Goal: Information Seeking & Learning: Learn about a topic

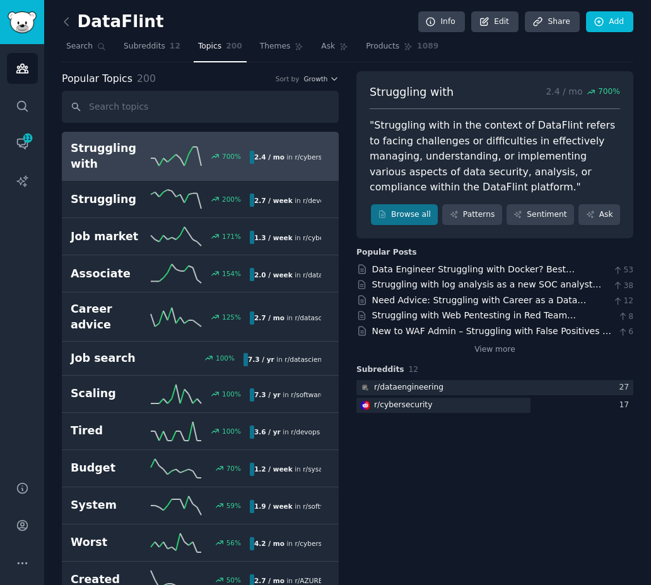
click at [139, 153] on h2 "Struggling with" at bounding box center [111, 156] width 80 height 31
click at [401, 216] on link "Browse all" at bounding box center [405, 214] width 68 height 21
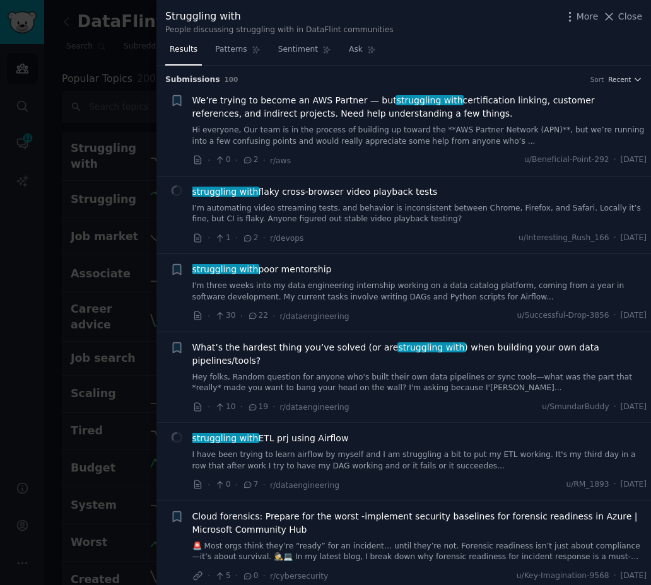
click at [92, 168] on div at bounding box center [325, 292] width 651 height 585
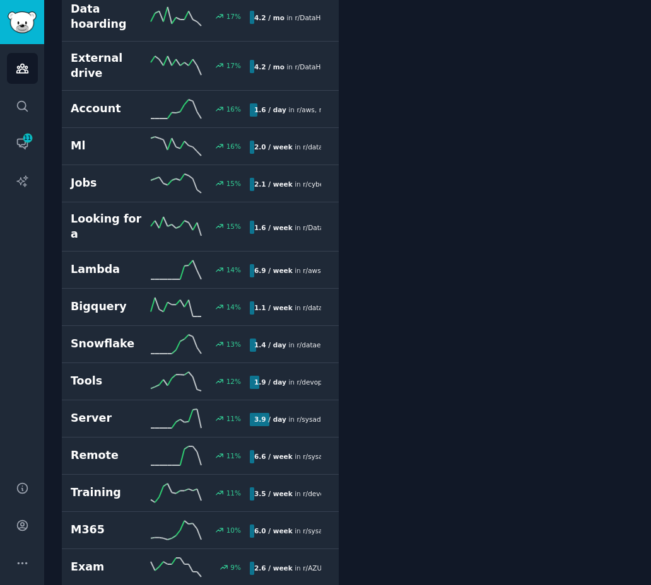
scroll to position [1353, 0]
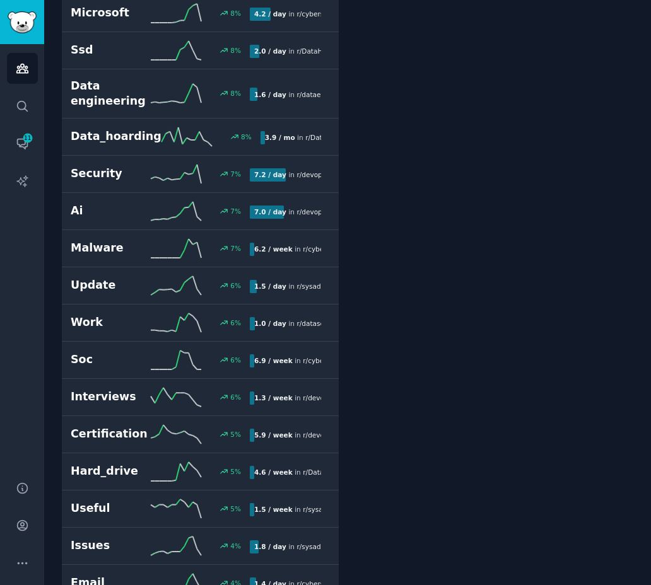
scroll to position [1890, 0]
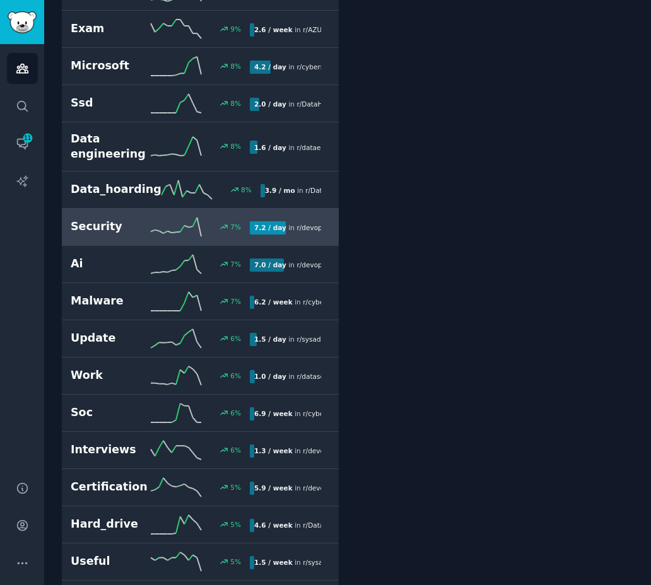
click at [144, 219] on h2 "Security" at bounding box center [111, 227] width 80 height 16
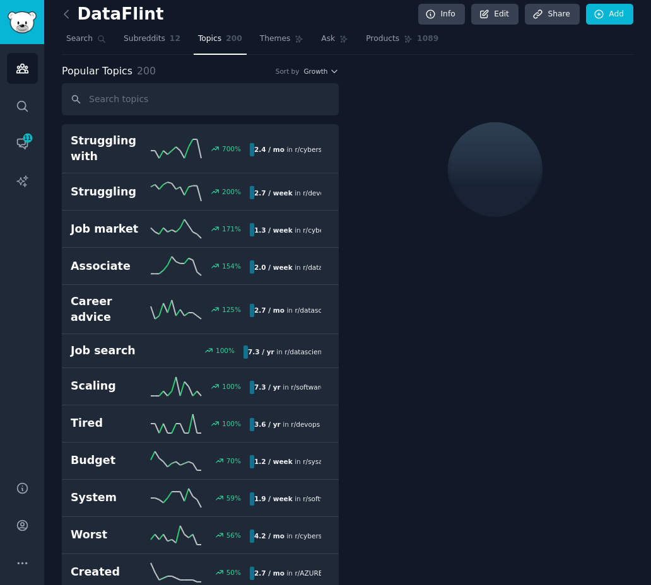
scroll to position [6, 0]
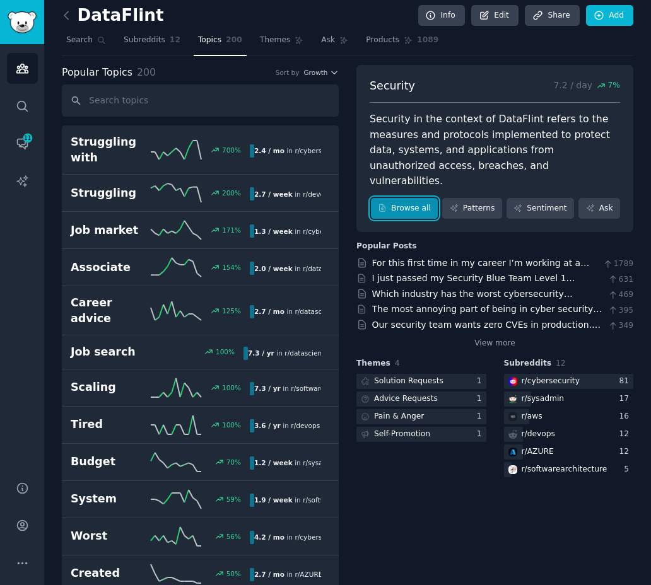
click at [424, 198] on link "Browse all" at bounding box center [405, 208] width 68 height 21
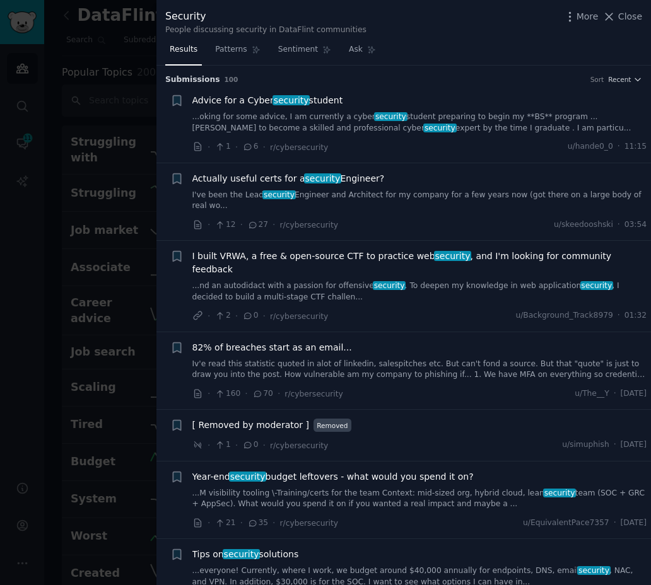
scroll to position [7, 0]
drag, startPoint x: 62, startPoint y: 261, endPoint x: 120, endPoint y: 320, distance: 83.4
click at [62, 261] on div at bounding box center [325, 292] width 651 height 585
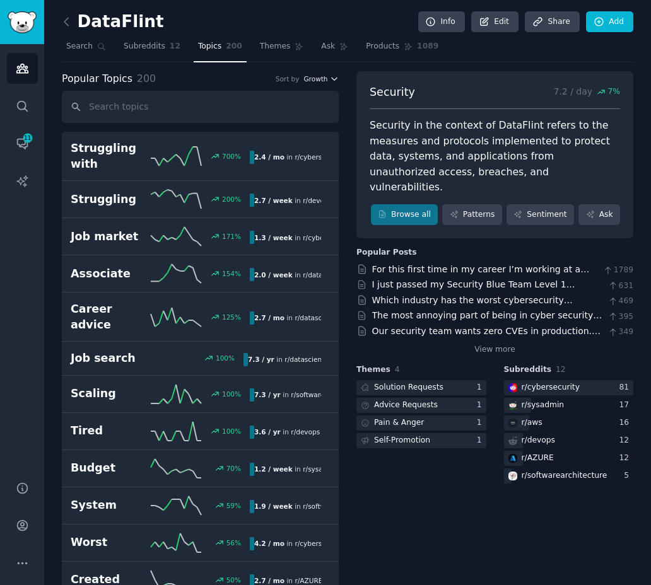
click at [334, 79] on icon "button" at bounding box center [334, 78] width 9 height 9
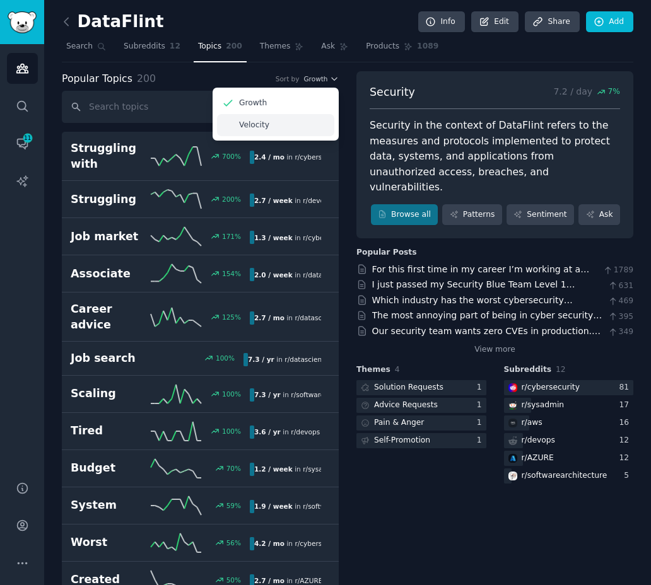
click at [264, 126] on p "Velocity" at bounding box center [254, 125] width 30 height 11
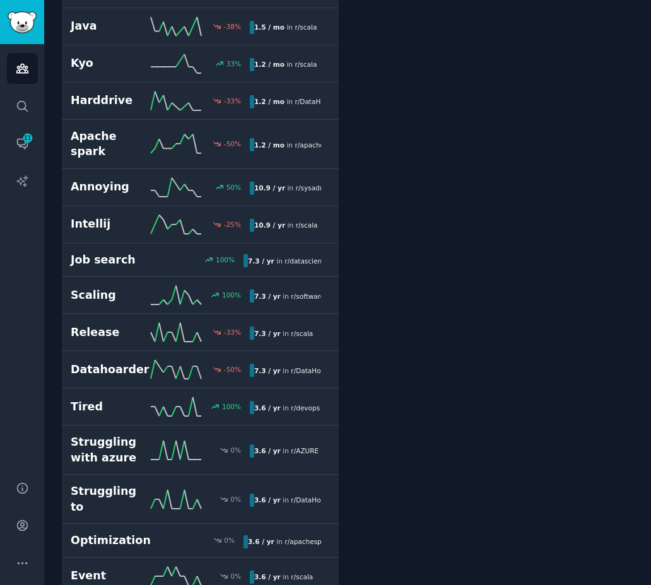
scroll to position [6342, 0]
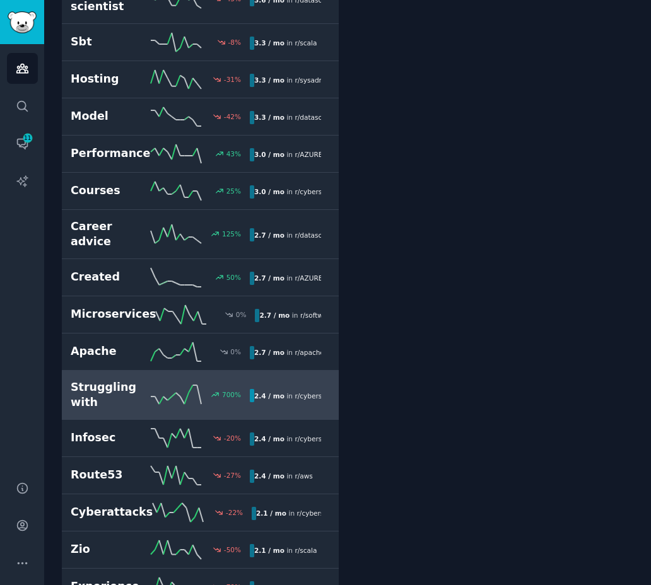
click at [115, 380] on h2 "Struggling with" at bounding box center [111, 395] width 80 height 31
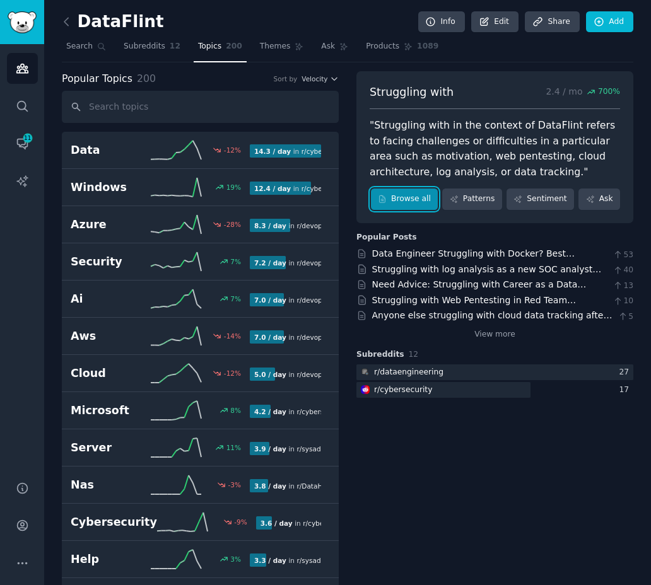
click at [392, 198] on link "Browse all" at bounding box center [405, 199] width 68 height 21
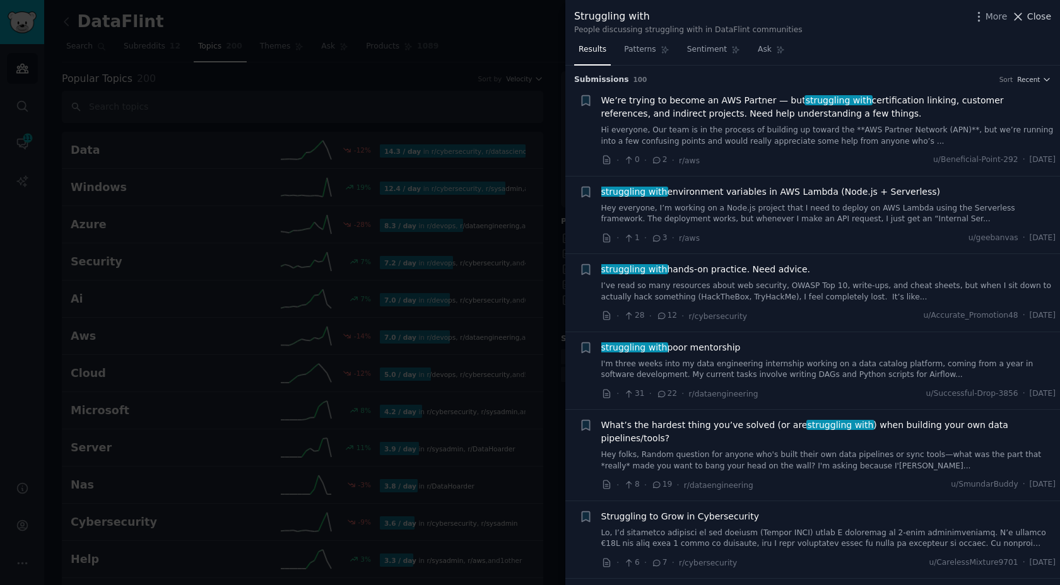
click at [650, 17] on span "Close" at bounding box center [1039, 16] width 24 height 13
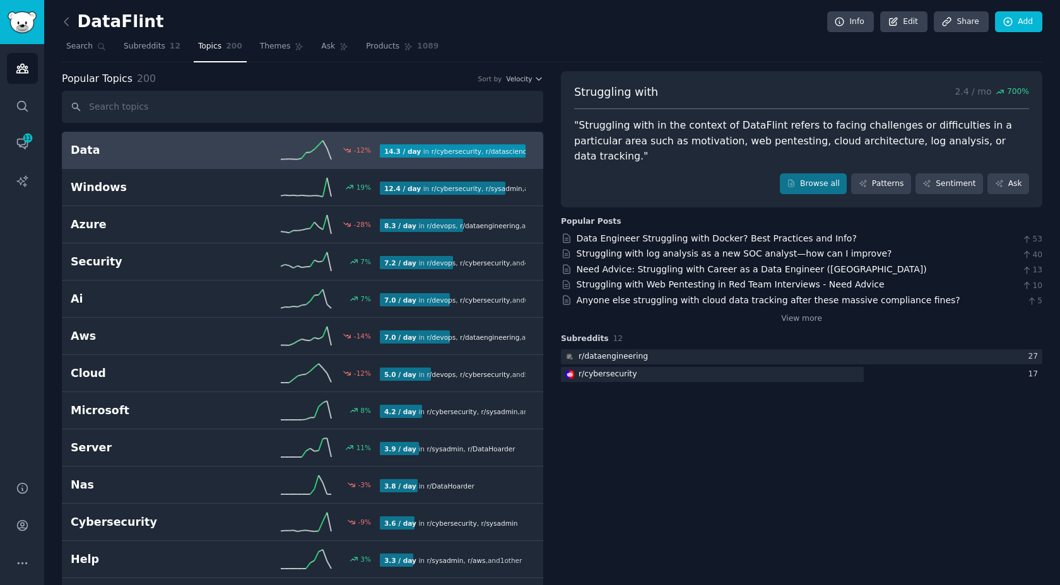
click at [115, 163] on link "Data -12 % 14.3 / day in r/ cybersecurity , r/ datascience , and 7 other s" at bounding box center [302, 150] width 481 height 37
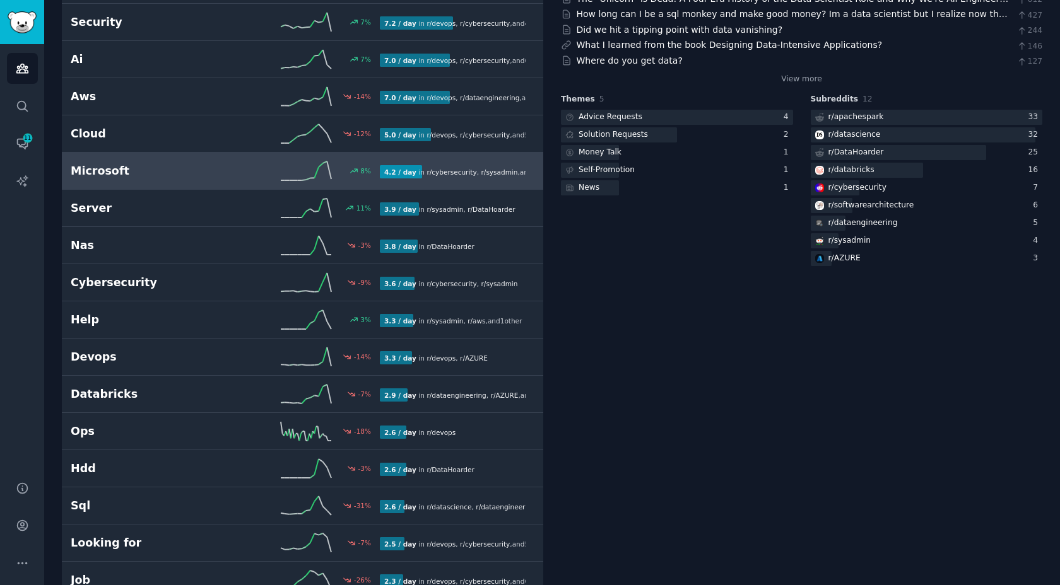
scroll to position [249, 0]
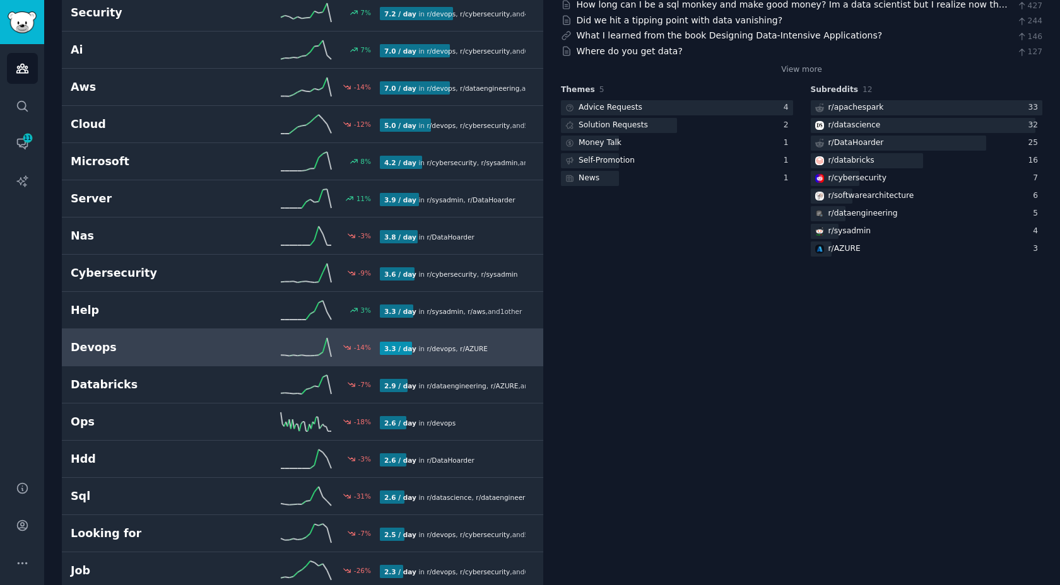
click at [114, 356] on div "Devops -14 % 3.3 / day in r/ devops , r/ AZURE" at bounding box center [303, 347] width 464 height 19
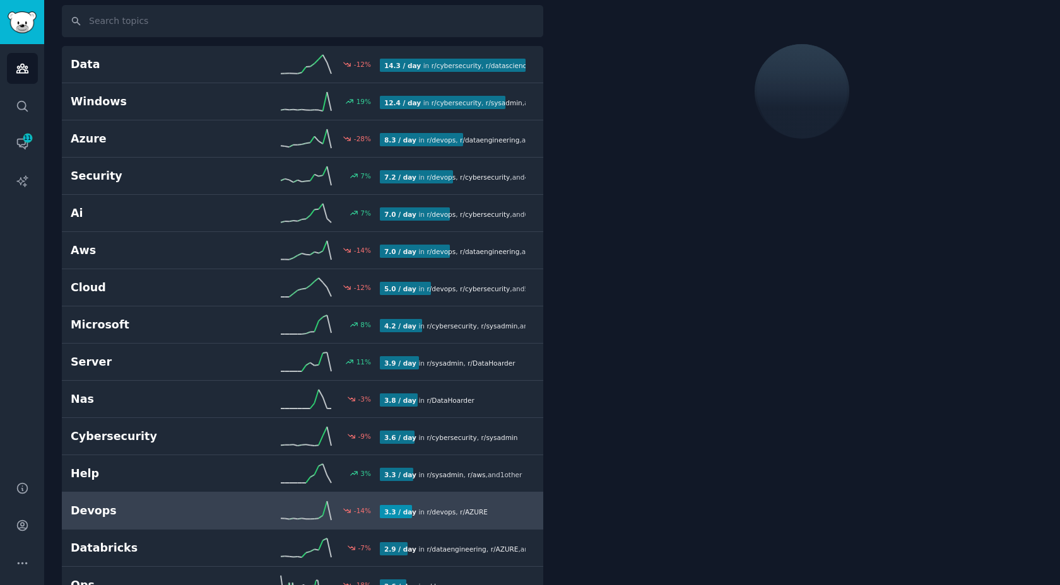
scroll to position [71, 0]
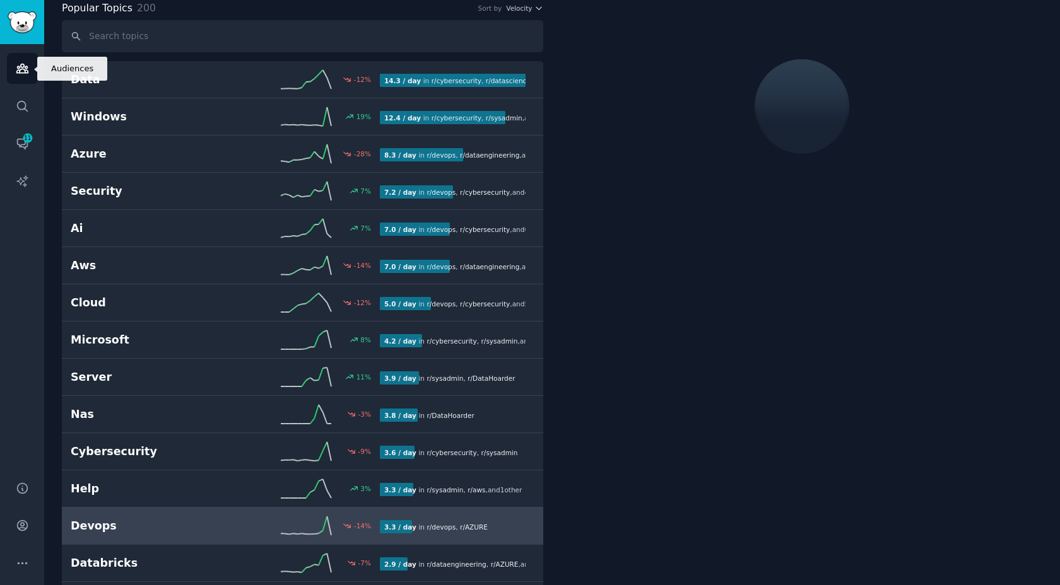
click at [26, 63] on icon "Sidebar" at bounding box center [22, 68] width 13 height 13
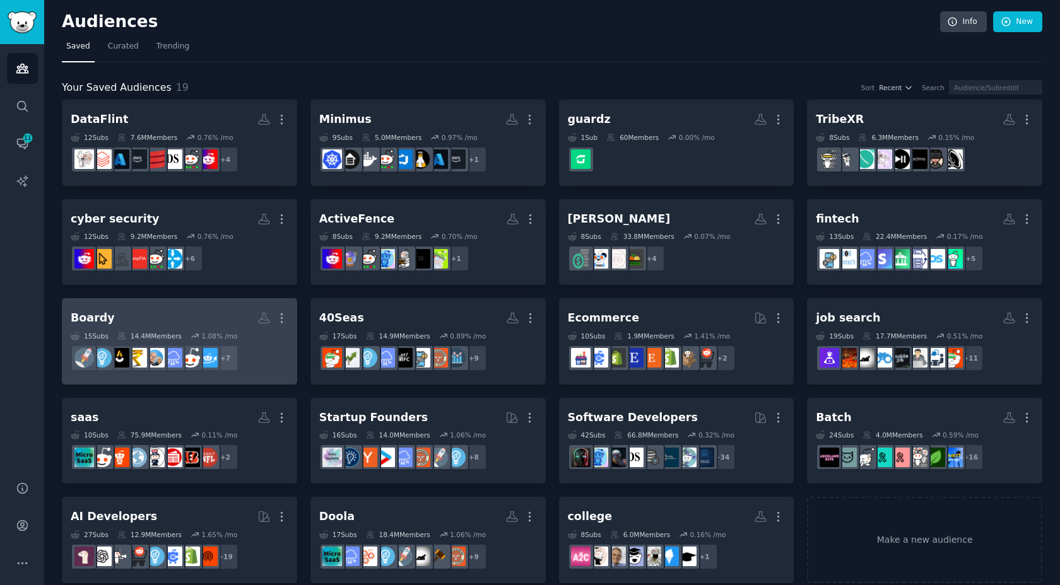
click at [226, 302] on link "Boardy More 15 Sub s 14.4M Members 1.08 % /mo + 7" at bounding box center [179, 341] width 235 height 86
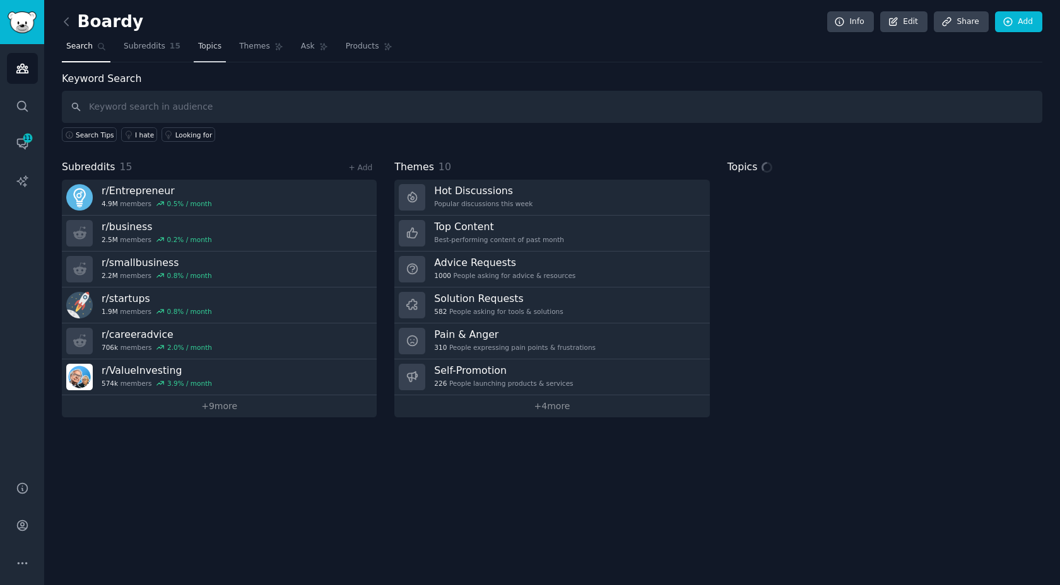
click at [198, 49] on span "Topics" at bounding box center [209, 46] width 23 height 11
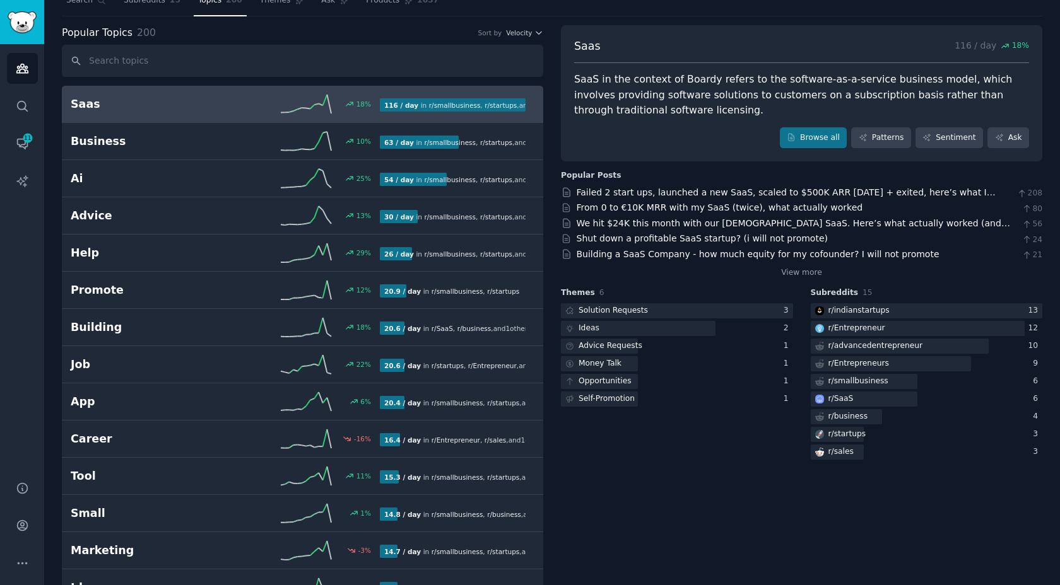
scroll to position [98, 0]
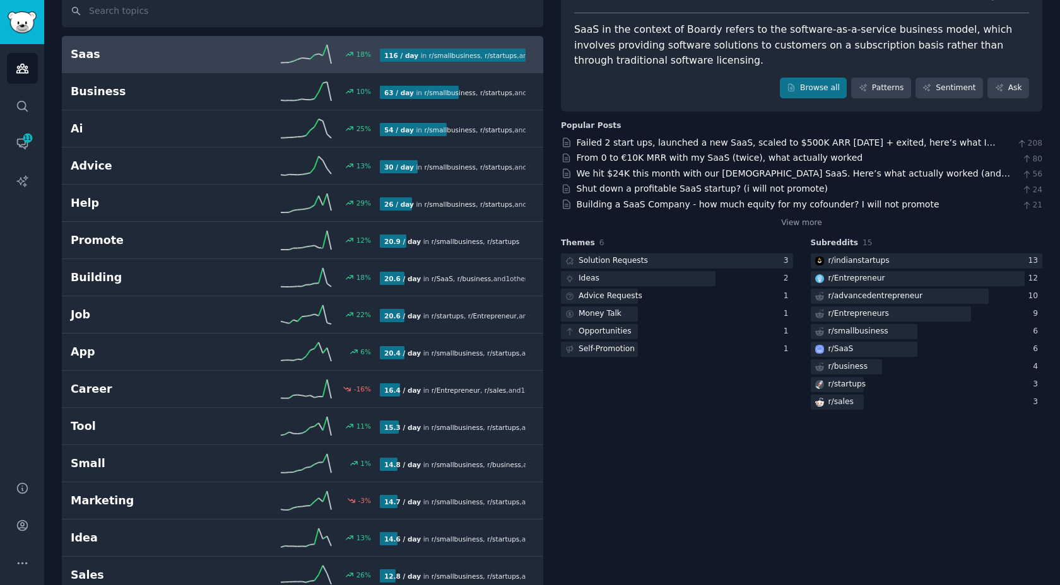
drag, startPoint x: 559, startPoint y: 527, endPoint x: 616, endPoint y: 490, distance: 68.1
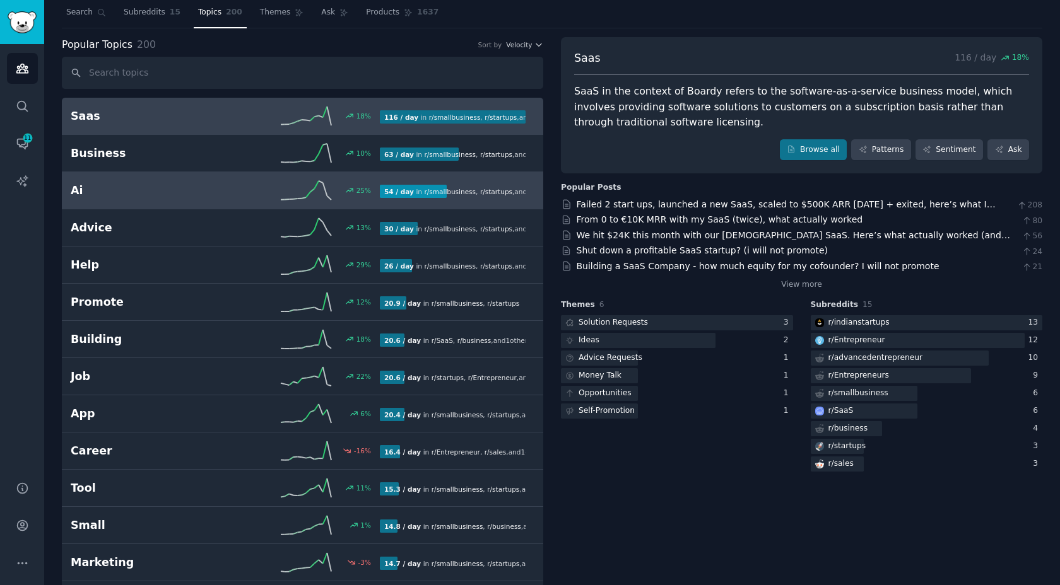
scroll to position [0, 0]
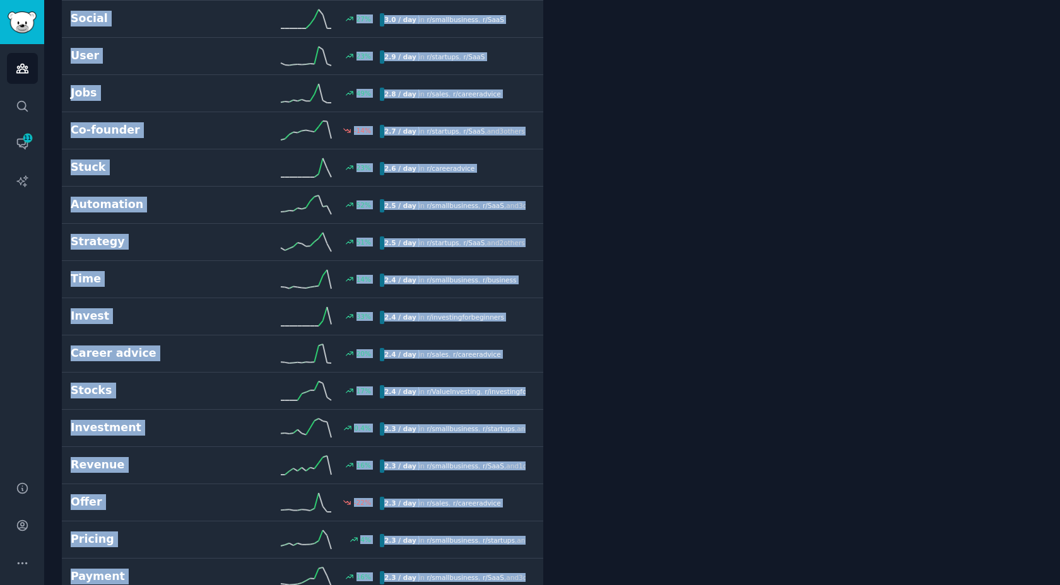
drag, startPoint x: 58, startPoint y: 129, endPoint x: 178, endPoint y: 585, distance: 471.6
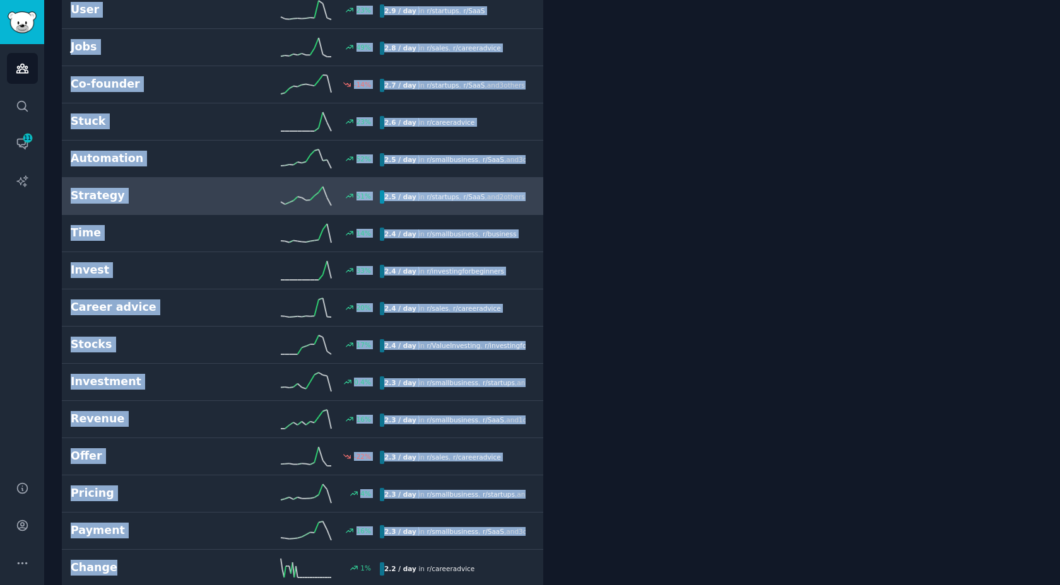
copy div "Saas 18 % 116 / day in r/ smallbusiness , r/ startups , and 7 other s Business …"
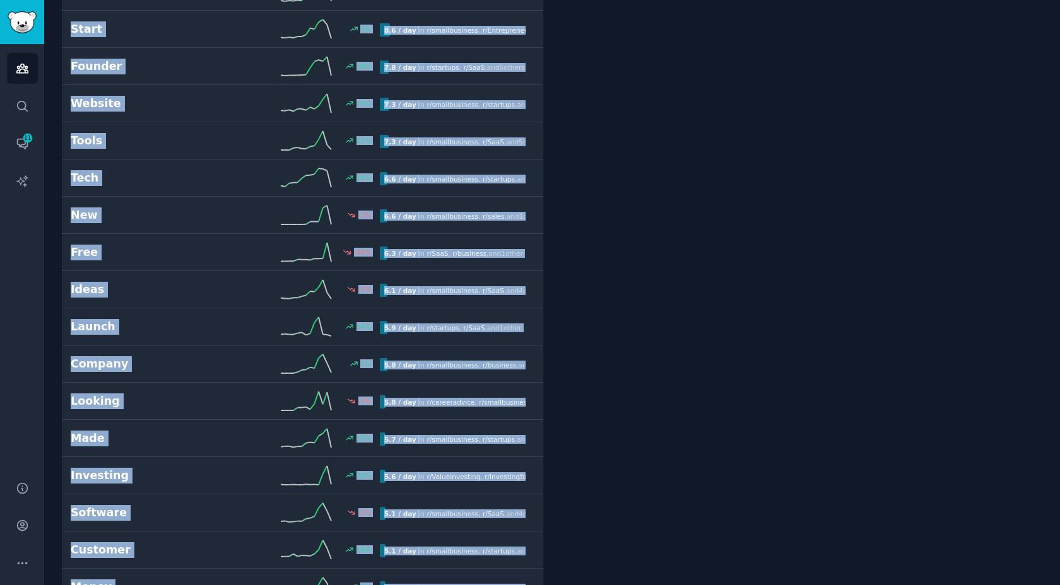
scroll to position [502, 0]
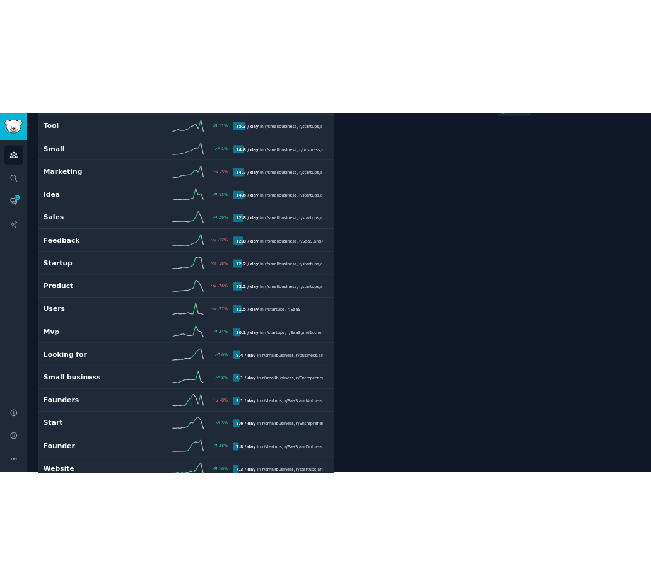
scroll to position [0, 0]
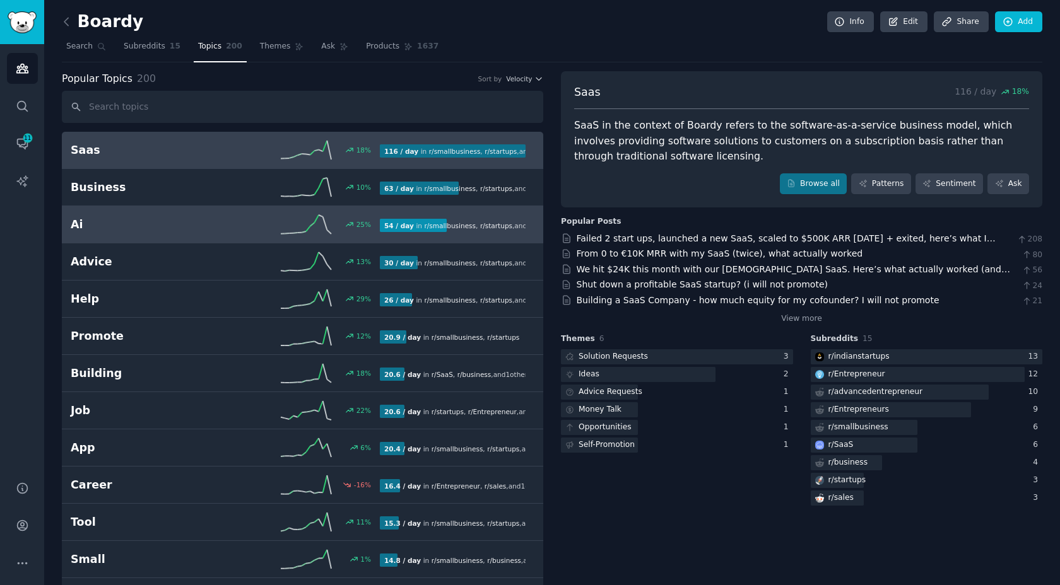
click at [251, 226] on div "25 %" at bounding box center [302, 224] width 155 height 19
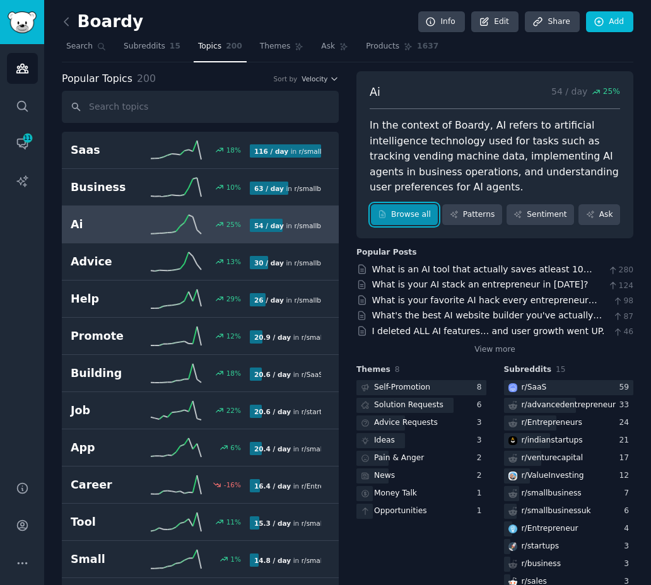
click at [390, 221] on link "Browse all" at bounding box center [405, 214] width 68 height 21
